Goal: Task Accomplishment & Management: Manage account settings

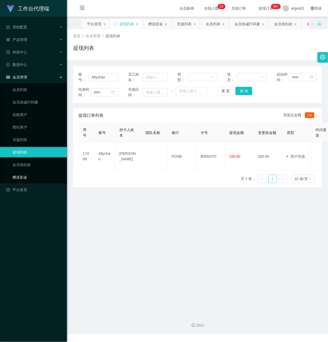
click at [27, 172] on link "赠送彩金" at bounding box center [38, 177] width 50 height 10
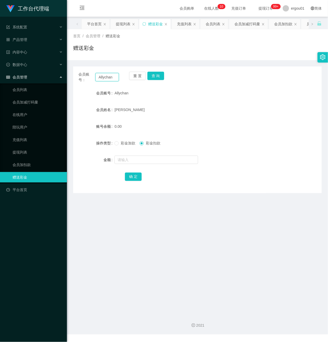
drag, startPoint x: 114, startPoint y: 78, endPoint x: 59, endPoint y: 73, distance: 55.3
click at [62, 73] on section "工作台代理端 系统配置 产品管理 产品列表 产品预设置 开奖记录 注单管理 即时注单 内容中心 数据中心 会员管理 会员列表 会员加减打码量 在线用户 陪玩用…" at bounding box center [164, 167] width 328 height 335
click at [157, 74] on button "查 询" at bounding box center [155, 76] width 17 height 8
click at [134, 161] on input "text" at bounding box center [156, 160] width 84 height 8
type input "300"
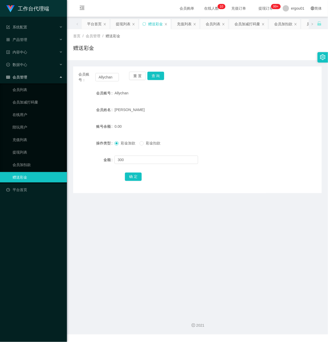
click at [128, 172] on div "确 定" at bounding box center [197, 177] width 145 height 10
click at [132, 177] on button "确 定" at bounding box center [133, 177] width 17 height 8
click at [31, 160] on link "会员加扣款" at bounding box center [38, 165] width 50 height 10
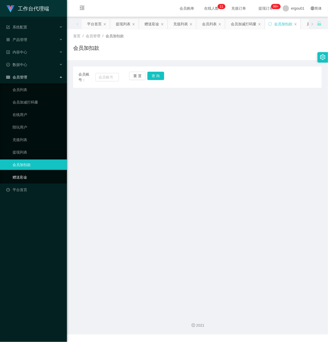
click at [35, 173] on link "赠送彩金" at bounding box center [38, 177] width 50 height 10
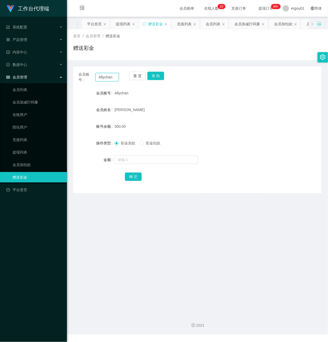
drag, startPoint x: 67, startPoint y: 75, endPoint x: 0, endPoint y: 70, distance: 67.0
click at [0, 70] on section "工作台代理端 系统配置 产品管理 产品列表 产品预设置 开奖记录 注单管理 即时注单 内容中心 数据中心 会员管理 会员列表 会员加减打码量 在线用户 陪玩用…" at bounding box center [164, 167] width 328 height 335
click at [153, 71] on div "会员账号： Allychan 重 置 查 询 会员账号 Allychan 会员姓名 [PERSON_NAME] 账号余额 300.00 操作类型 彩金加款 彩…" at bounding box center [197, 130] width 248 height 127
click at [157, 74] on button "查 询" at bounding box center [155, 76] width 17 height 8
click at [21, 136] on link "充值列表" at bounding box center [38, 140] width 50 height 10
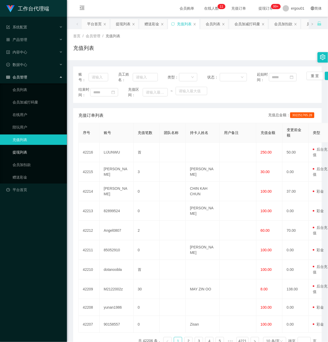
click at [24, 147] on link "提现列表" at bounding box center [38, 152] width 50 height 10
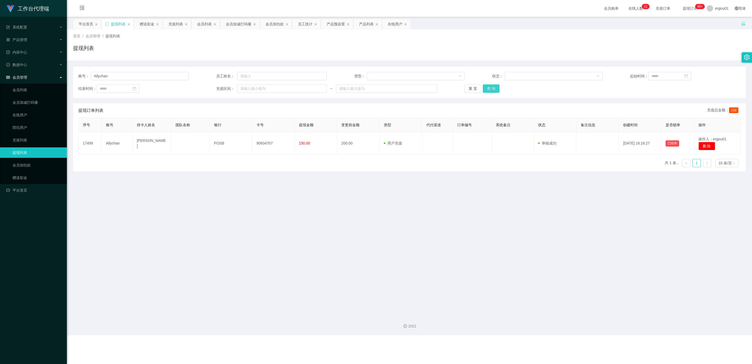
click at [327, 87] on button "查 询" at bounding box center [491, 88] width 17 height 8
drag, startPoint x: 27, startPoint y: 86, endPoint x: 78, endPoint y: 93, distance: 50.7
click at [27, 86] on link "会员列表" at bounding box center [38, 90] width 50 height 10
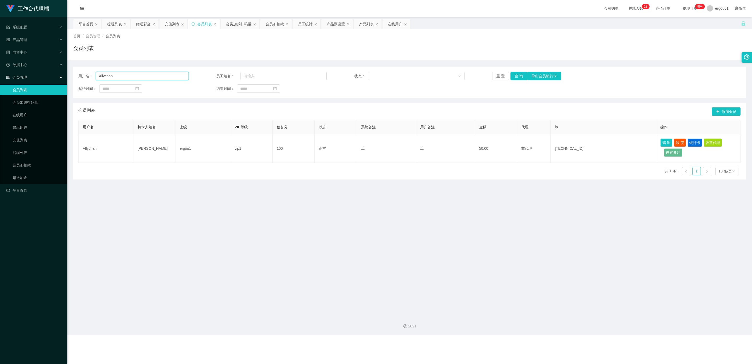
drag, startPoint x: 133, startPoint y: 78, endPoint x: 0, endPoint y: 78, distance: 133.1
click at [0, 78] on section "工作台代理端 系统配置 产品管理 产品列表 产品预设置 开奖记录 注单管理 即时注单 内容中心 数据中心 会员管理 会员列表 会员加减打码量 在线用户 陪玩用…" at bounding box center [376, 167] width 752 height 335
click at [327, 76] on button "查 询" at bounding box center [518, 76] width 17 height 8
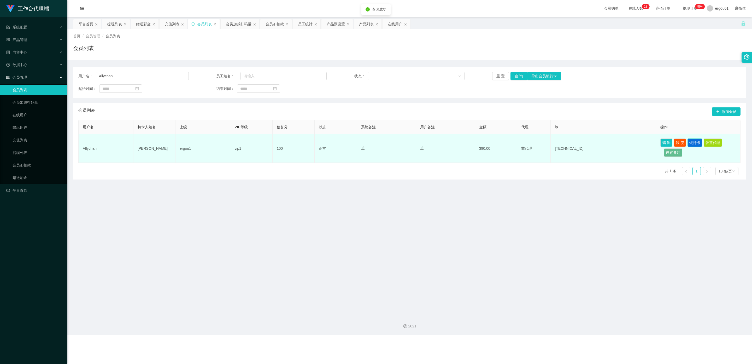
click at [327, 142] on button "银行卡" at bounding box center [694, 142] width 15 height 8
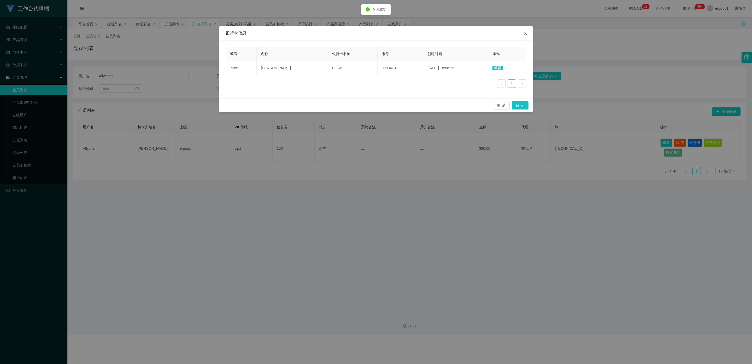
drag, startPoint x: 524, startPoint y: 31, endPoint x: 609, endPoint y: 9, distance: 87.4
click at [327, 31] on span "Close" at bounding box center [525, 33] width 15 height 15
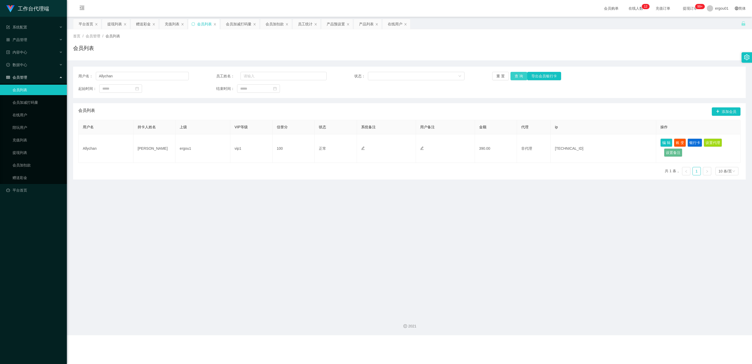
click at [327, 76] on button "查 询" at bounding box center [518, 76] width 17 height 8
click at [23, 147] on link "提现列表" at bounding box center [38, 152] width 50 height 10
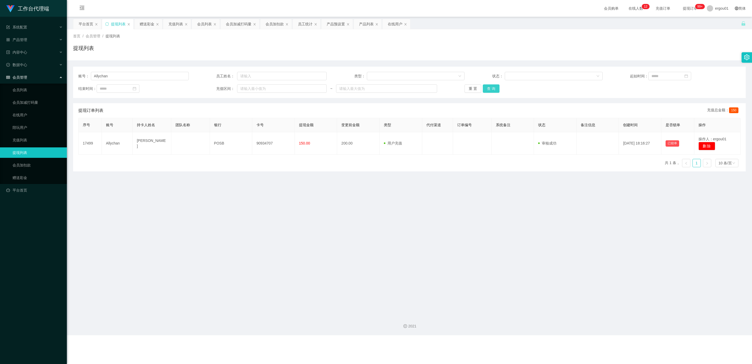
click at [327, 86] on button "查 询" at bounding box center [491, 88] width 17 height 8
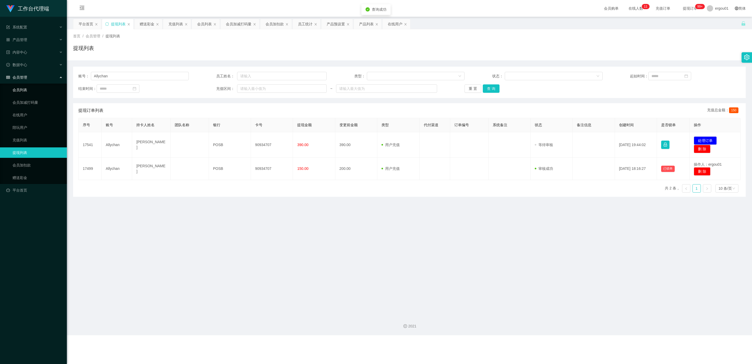
click at [23, 86] on link "会员列表" at bounding box center [38, 90] width 50 height 10
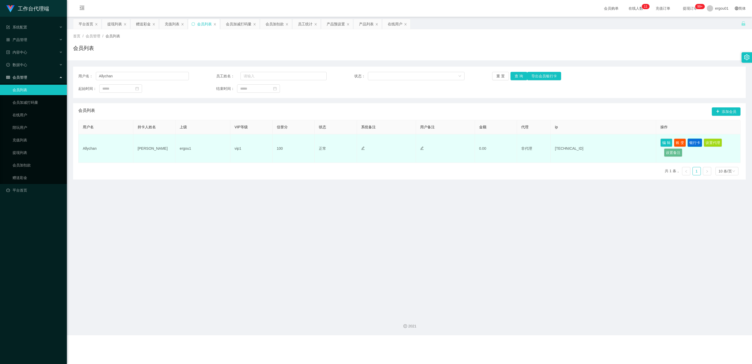
click at [327, 143] on button "银行卡" at bounding box center [694, 142] width 15 height 8
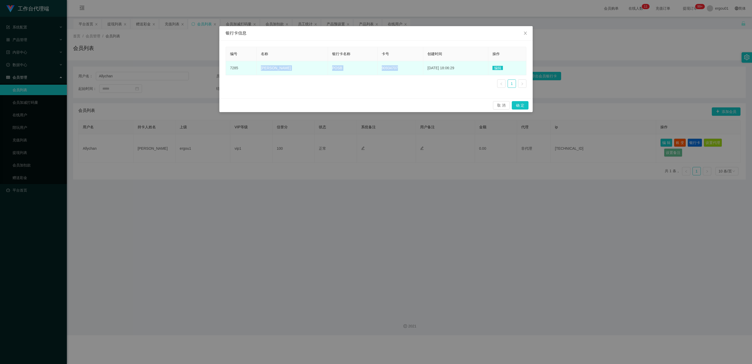
drag, startPoint x: 393, startPoint y: 67, endPoint x: 263, endPoint y: 68, distance: 130.8
click at [258, 68] on tr "7285 [PERSON_NAME] POSB 90934707 [DATE] 18:06:29 编辑" at bounding box center [376, 68] width 300 height 14
copy tr "[PERSON_NAME] POSB 90934707"
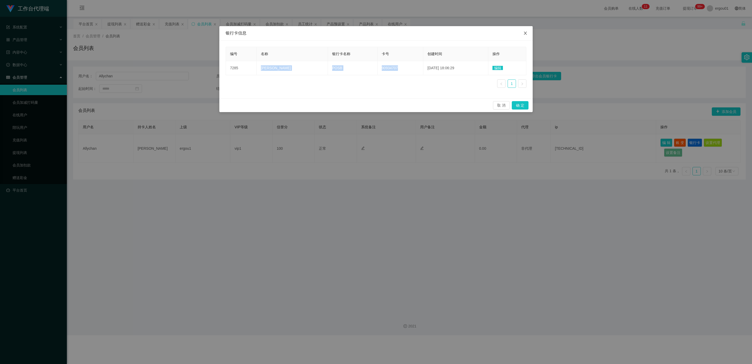
drag, startPoint x: 527, startPoint y: 32, endPoint x: 628, endPoint y: 3, distance: 105.9
click at [327, 32] on icon "图标: close" at bounding box center [525, 33] width 4 height 4
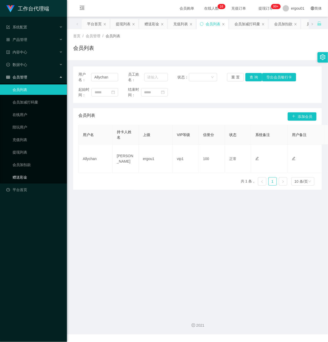
drag, startPoint x: 30, startPoint y: 171, endPoint x: 57, endPoint y: 155, distance: 31.6
click at [29, 172] on link "赠送彩金" at bounding box center [38, 177] width 50 height 10
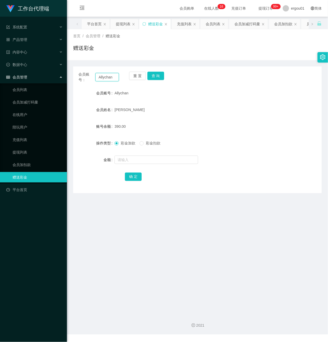
drag, startPoint x: 101, startPoint y: 78, endPoint x: 1, endPoint y: 70, distance: 100.1
click at [0, 70] on section "工作台代理端 系统配置 产品管理 产品列表 产品预设置 开奖记录 注单管理 即时注单 内容中心 数据中心 会员管理 会员列表 会员加减打码量 在线用户 陪玩用…" at bounding box center [164, 167] width 328 height 335
paste input "Yogeshkumar123"
type input "Yogeshkumar123"
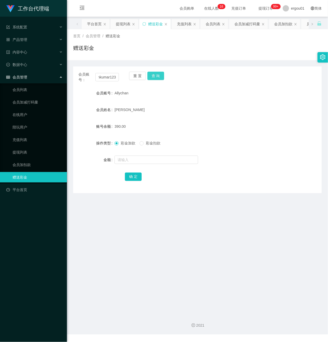
click at [158, 75] on button "查 询" at bounding box center [155, 76] width 17 height 8
drag, startPoint x: 127, startPoint y: 160, endPoint x: 130, endPoint y: 159, distance: 3.2
click at [127, 160] on input "text" at bounding box center [156, 160] width 84 height 8
type input "100"
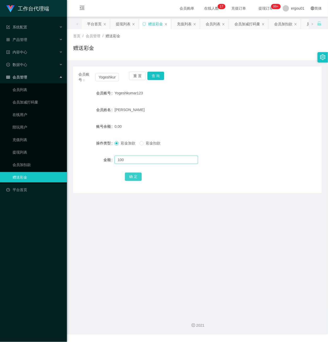
drag, startPoint x: 132, startPoint y: 175, endPoint x: 139, endPoint y: 159, distance: 18.0
click at [132, 175] on button "确 定" at bounding box center [133, 177] width 17 height 8
click at [152, 75] on button "查 询" at bounding box center [155, 76] width 17 height 8
click at [27, 147] on link "提现列表" at bounding box center [38, 152] width 50 height 10
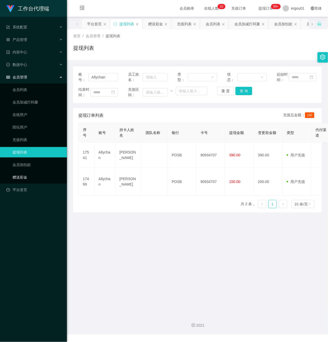
click at [17, 172] on link "赠送彩金" at bounding box center [38, 177] width 50 height 10
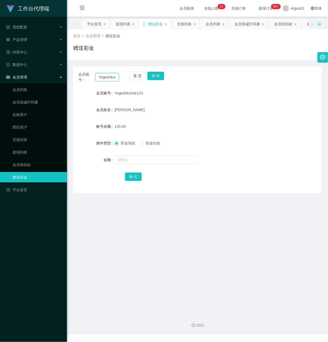
scroll to position [0, 11]
drag, startPoint x: 96, startPoint y: 76, endPoint x: 164, endPoint y: 88, distance: 68.4
click at [157, 85] on div "会员账号： Yogeshkumar123 重 置 查 询 会员账号 Yogeshkumar123 会员姓名 [PERSON_NAME] 账号余额 130.00…" at bounding box center [197, 130] width 248 height 127
click at [154, 74] on button "查 询" at bounding box center [155, 76] width 17 height 8
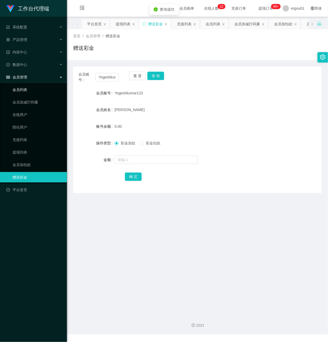
click at [24, 85] on link "会员列表" at bounding box center [38, 90] width 50 height 10
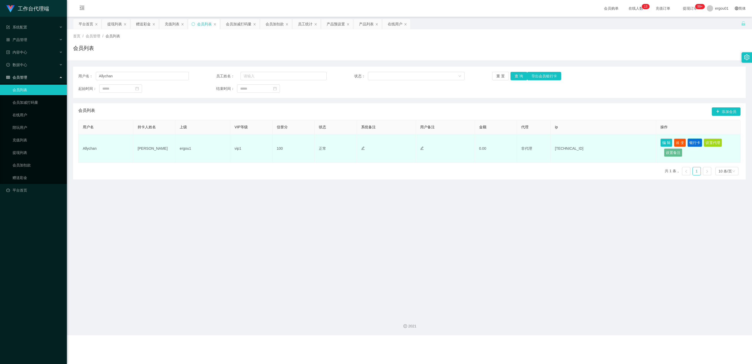
click at [327, 142] on button "银行卡" at bounding box center [694, 142] width 15 height 8
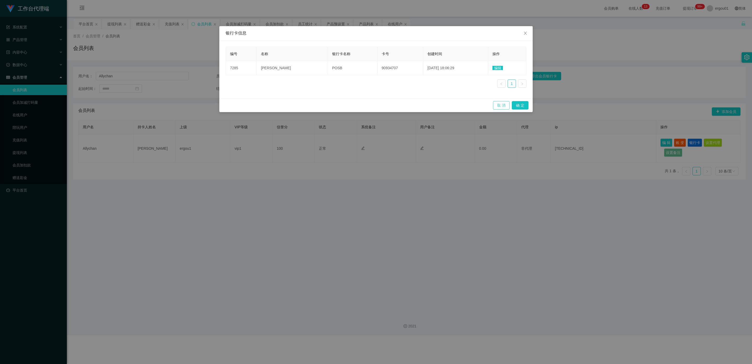
click at [327, 104] on button "取 消" at bounding box center [501, 105] width 17 height 8
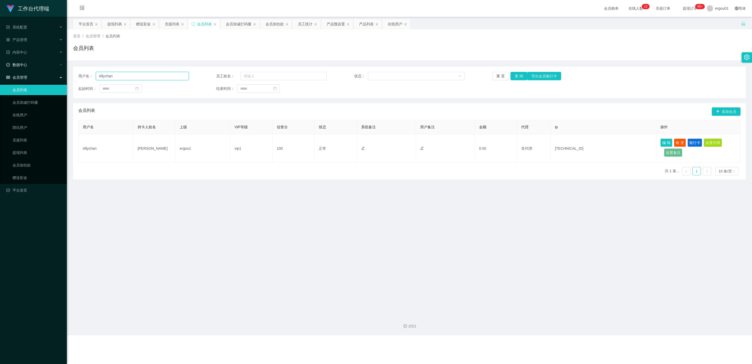
drag, startPoint x: 126, startPoint y: 78, endPoint x: 0, endPoint y: 64, distance: 126.3
click at [0, 64] on section "工作台代理端 系统配置 产品管理 产品列表 产品预设置 开奖记录 注单管理 即时注单 内容中心 数据中心 会员管理 会员列表 会员加减打码量 在线用户 陪玩用…" at bounding box center [376, 167] width 752 height 335
paste input "Yogeshkumar123"
type input "Yogeshkumar123"
drag, startPoint x: 521, startPoint y: 75, endPoint x: 523, endPoint y: 78, distance: 3.1
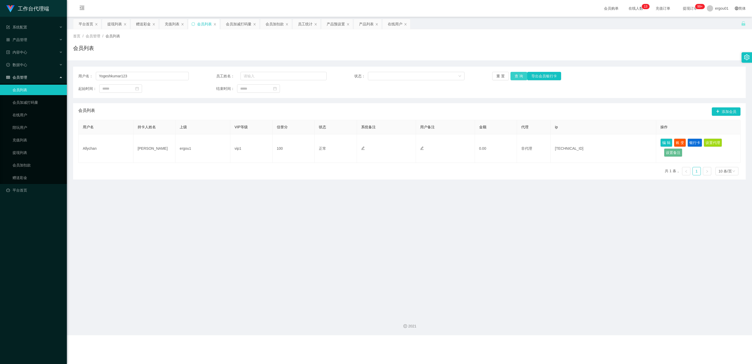
click at [327, 75] on button "查 询" at bounding box center [518, 76] width 17 height 8
click at [327, 74] on button "查 询" at bounding box center [518, 76] width 17 height 8
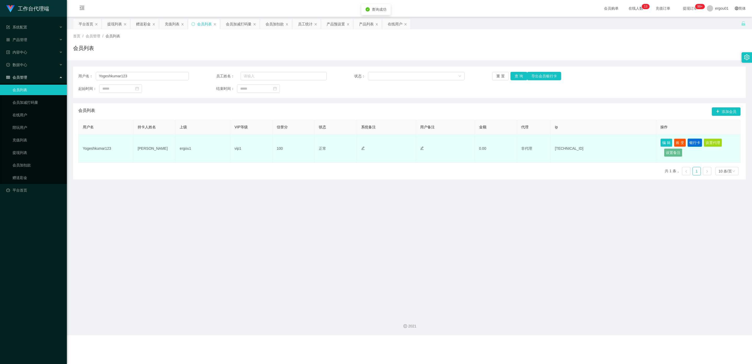
click at [327, 143] on button "银行卡" at bounding box center [694, 142] width 15 height 8
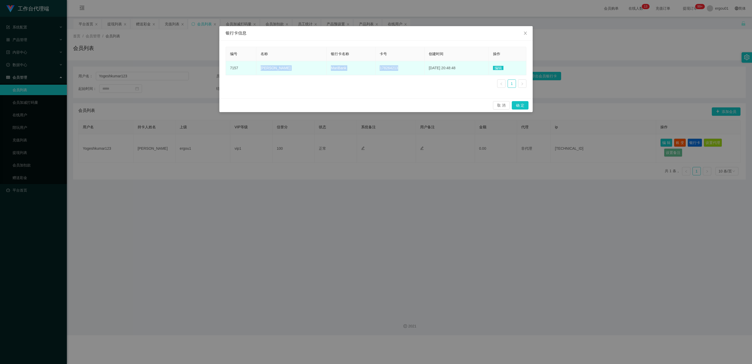
drag, startPoint x: 392, startPoint y: 69, endPoint x: 256, endPoint y: 67, distance: 135.2
click at [256, 67] on tr "7157 [PERSON_NAME] 178264213 [DATE] 20:48:48 编辑" at bounding box center [376, 68] width 300 height 14
copy tr "[PERSON_NAME] 178264213"
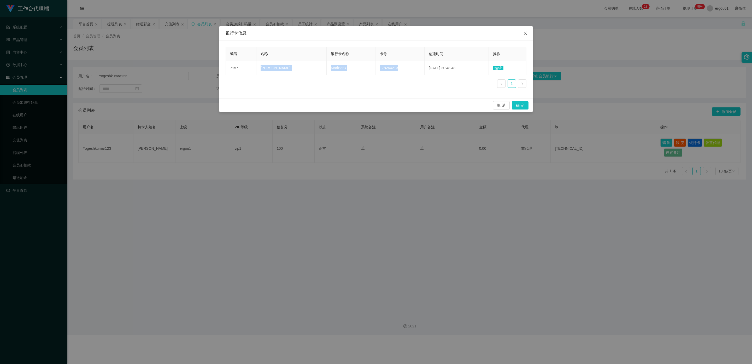
drag, startPoint x: 527, startPoint y: 33, endPoint x: 617, endPoint y: 2, distance: 96.1
click at [327, 33] on icon "图标: close" at bounding box center [525, 33] width 4 height 4
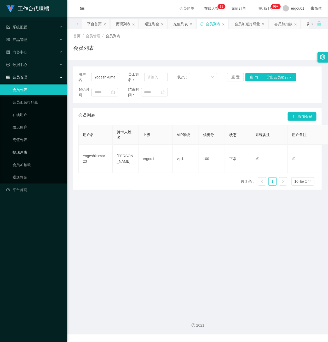
click at [29, 147] on link "提现列表" at bounding box center [38, 152] width 50 height 10
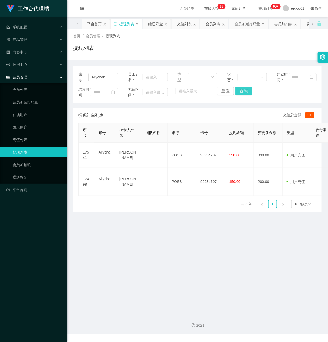
click at [236, 94] on button "查 询" at bounding box center [243, 91] width 17 height 8
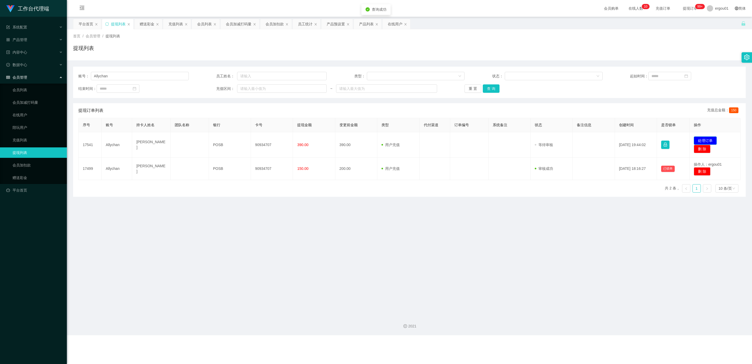
drag, startPoint x: 701, startPoint y: 140, endPoint x: 690, endPoint y: 140, distance: 11.2
click at [327, 140] on button "处理订单" at bounding box center [705, 140] width 23 height 8
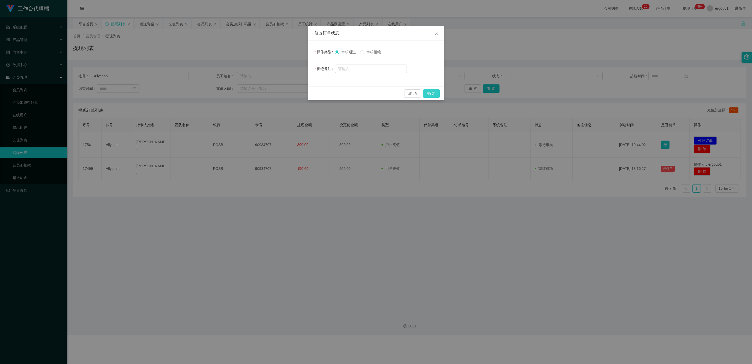
click at [327, 92] on button "确 定" at bounding box center [431, 93] width 17 height 8
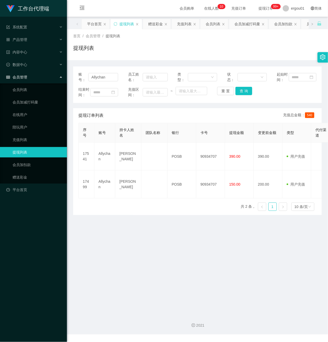
drag, startPoint x: 135, startPoint y: 280, endPoint x: 144, endPoint y: 278, distance: 9.8
click at [136, 280] on main "关闭左侧 关闭右侧 关闭其它 刷新页面 平台首页 提现列表 赠送彩金 充值列表 会员列表 会员加减打码量 会员加扣款 员工统计 产品预设置 产品列表 在线用户…" at bounding box center [197, 164] width 261 height 294
drag, startPoint x: 111, startPoint y: 81, endPoint x: 23, endPoint y: 79, distance: 87.2
click at [23, 79] on section "工作台代理端 系统配置 产品管理 产品列表 产品预设置 开奖记录 注单管理 即时注单 内容中心 数据中心 会员管理 会员列表 会员加减打码量 在线用户 陪玩用…" at bounding box center [164, 167] width 328 height 335
paste input "ishu"
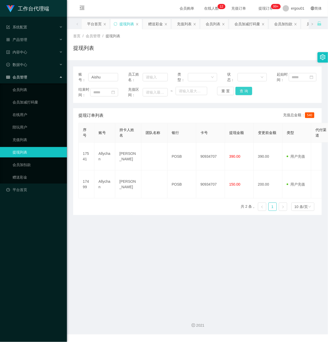
click at [241, 94] on button "查 询" at bounding box center [243, 91] width 17 height 8
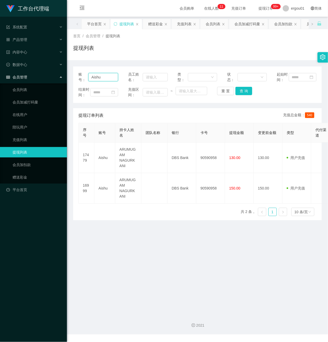
drag, startPoint x: 107, startPoint y: 79, endPoint x: 0, endPoint y: 78, distance: 106.5
click at [0, 78] on section "工作台代理端 系统配置 产品管理 产品列表 产品预设置 开奖记录 注单管理 即时注单 内容中心 数据中心 会员管理 会员列表 会员加减打码量 在线用户 陪玩用…" at bounding box center [164, 167] width 328 height 335
paste input "llychan"
type input "Allychan"
click at [240, 94] on button "查 询" at bounding box center [243, 91] width 17 height 8
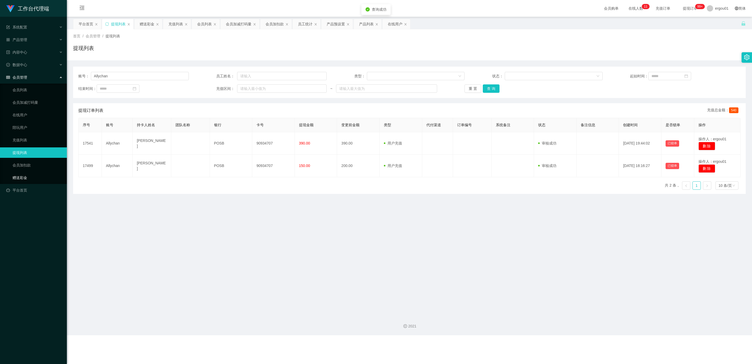
click at [22, 174] on link "赠送彩金" at bounding box center [38, 177] width 50 height 10
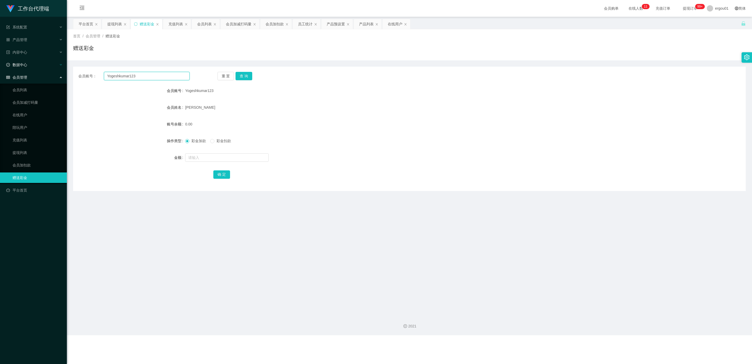
drag, startPoint x: 54, startPoint y: 72, endPoint x: 0, endPoint y: 63, distance: 54.6
click at [0, 63] on section "工作台代理端 系统配置 产品管理 产品列表 产品预设置 开奖记录 注单管理 即时注单 内容中心 数据中心 会员管理 会员列表 会员加减打码量 在线用户 陪玩用…" at bounding box center [376, 167] width 752 height 335
paste input "Allychan"
click at [243, 72] on button "查 询" at bounding box center [243, 76] width 17 height 8
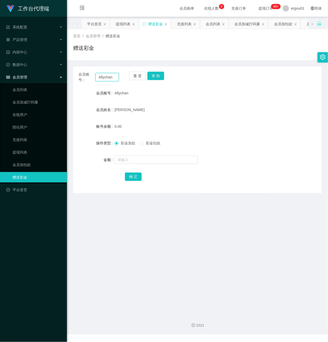
drag, startPoint x: 115, startPoint y: 79, endPoint x: 31, endPoint y: 78, distance: 84.8
click at [31, 78] on section "工作台代理端 系统配置 产品管理 产品列表 产品预设置 开奖记录 注单管理 即时注单 内容中心 数据中心 会员管理 会员列表 会员加减打码量 在线用户 陪玩用…" at bounding box center [164, 167] width 328 height 335
paste input "Yogeshkumar123"
type input "Yogeshkumar123"
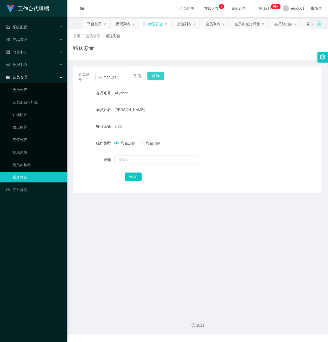
scroll to position [0, 0]
click at [159, 74] on button "查 询" at bounding box center [155, 76] width 17 height 8
click at [24, 85] on link "会员列表" at bounding box center [38, 90] width 50 height 10
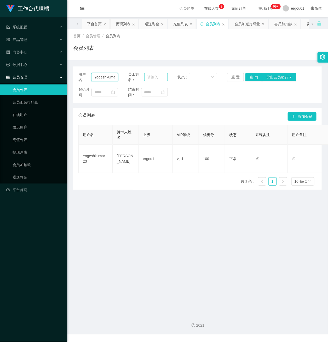
scroll to position [0, 7]
drag, startPoint x: 93, startPoint y: 77, endPoint x: 158, endPoint y: 81, distance: 65.1
click at [160, 81] on div "用户名： Yogeshkumar123 员工姓名： 状态： 重 置 查 询 导出会员银行卡" at bounding box center [197, 77] width 238 height 11
click at [256, 77] on button "查 询" at bounding box center [253, 77] width 17 height 8
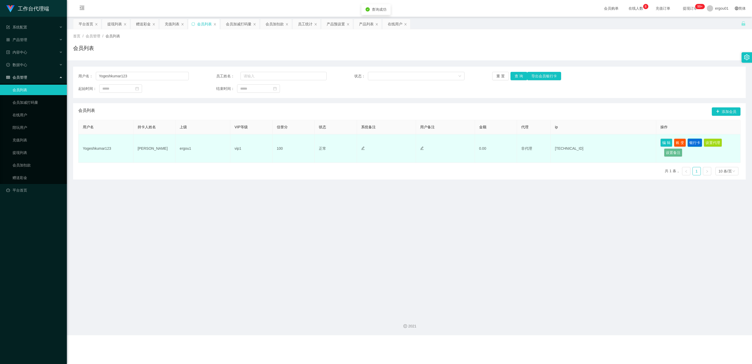
click at [327, 143] on button "银行卡" at bounding box center [694, 142] width 15 height 8
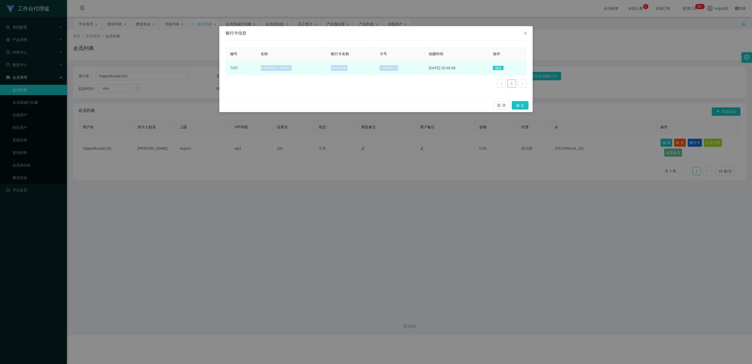
copy tr "[PERSON_NAME] 178264213"
drag, startPoint x: 388, startPoint y: 68, endPoint x: 254, endPoint y: 69, distance: 134.2
click at [254, 69] on tr "7157 [PERSON_NAME] 178264213 [DATE] 20:48:48 编辑" at bounding box center [376, 68] width 300 height 14
click at [327, 65] on td "MariBank" at bounding box center [351, 68] width 49 height 14
click at [327, 72] on td "178264213" at bounding box center [399, 68] width 49 height 14
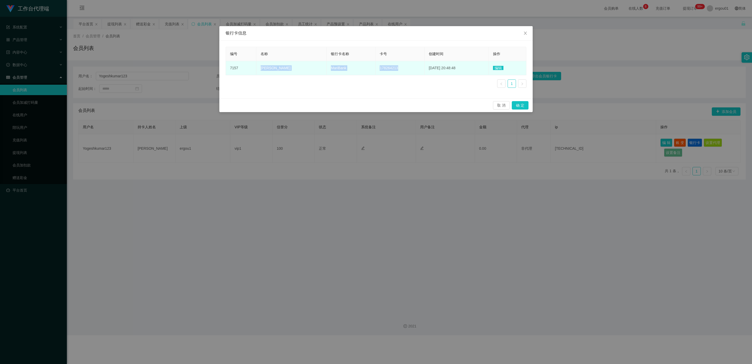
drag, startPoint x: 393, startPoint y: 68, endPoint x: 260, endPoint y: 71, distance: 133.2
click at [256, 67] on tr "7157 [PERSON_NAME] 178264213 [DATE] 20:48:48 编辑" at bounding box center [376, 68] width 300 height 14
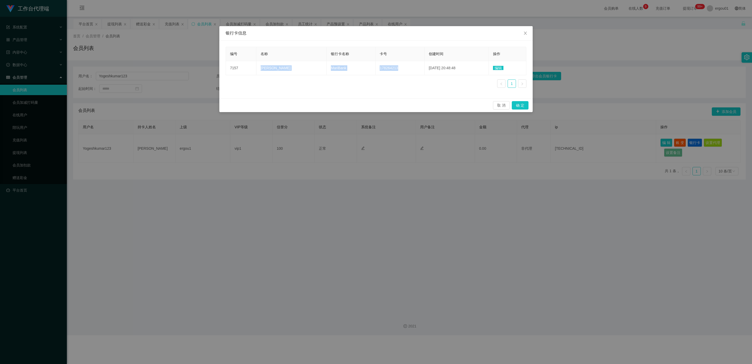
copy tr "[PERSON_NAME] 178264213"
click at [327, 32] on icon "图标: close" at bounding box center [525, 33] width 4 height 4
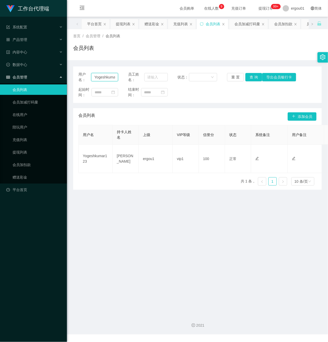
scroll to position [0, 7]
drag, startPoint x: 92, startPoint y: 75, endPoint x: 162, endPoint y: 82, distance: 70.8
click at [162, 82] on div "用户名： Yogeshkumar123 员工姓名： 状态： 重 置 查 询 导出会员银行卡" at bounding box center [197, 77] width 238 height 11
click at [252, 77] on button "查 询" at bounding box center [253, 77] width 17 height 8
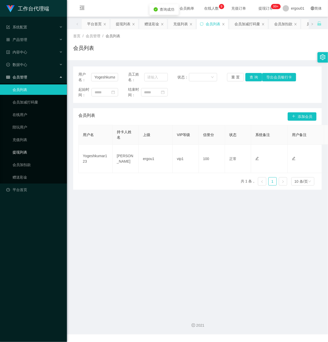
click at [20, 147] on link "提现列表" at bounding box center [38, 152] width 50 height 10
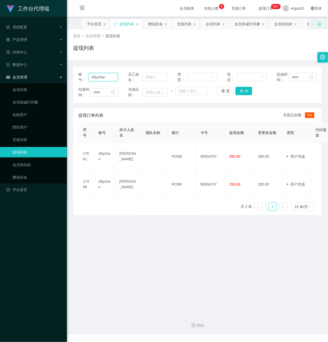
drag, startPoint x: 92, startPoint y: 82, endPoint x: 161, endPoint y: 75, distance: 69.0
click at [158, 75] on div "账号： Allychan 员工姓名： 类型： 状态： 起始时间：" at bounding box center [197, 77] width 238 height 11
paste input "Yogeshkumar123"
type input "Yogeshkumar123"
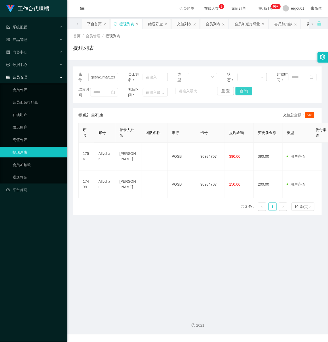
click at [241, 95] on button "查 询" at bounding box center [243, 91] width 17 height 8
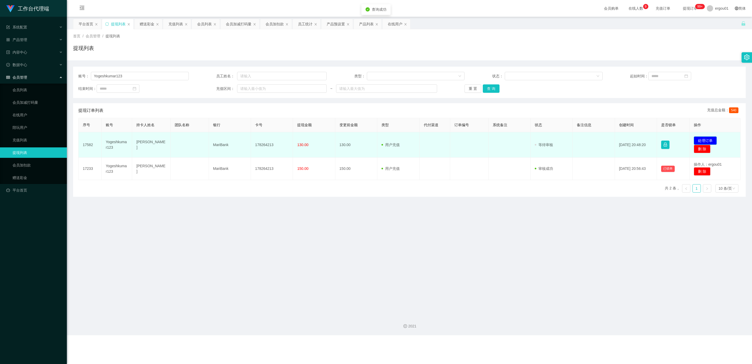
click at [327, 142] on button "处理订单" at bounding box center [705, 140] width 23 height 8
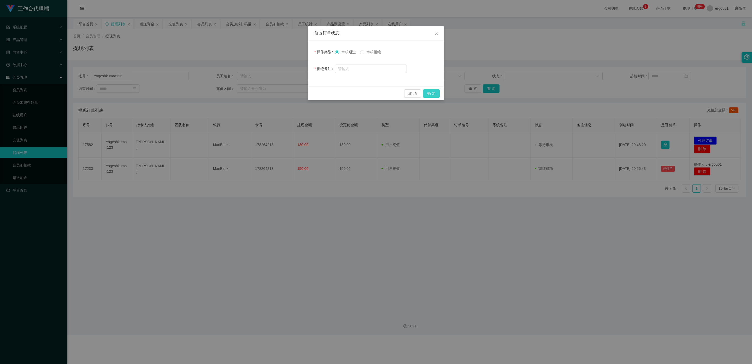
click at [327, 91] on button "确 定" at bounding box center [431, 93] width 17 height 8
